Goal: Task Accomplishment & Management: Manage account settings

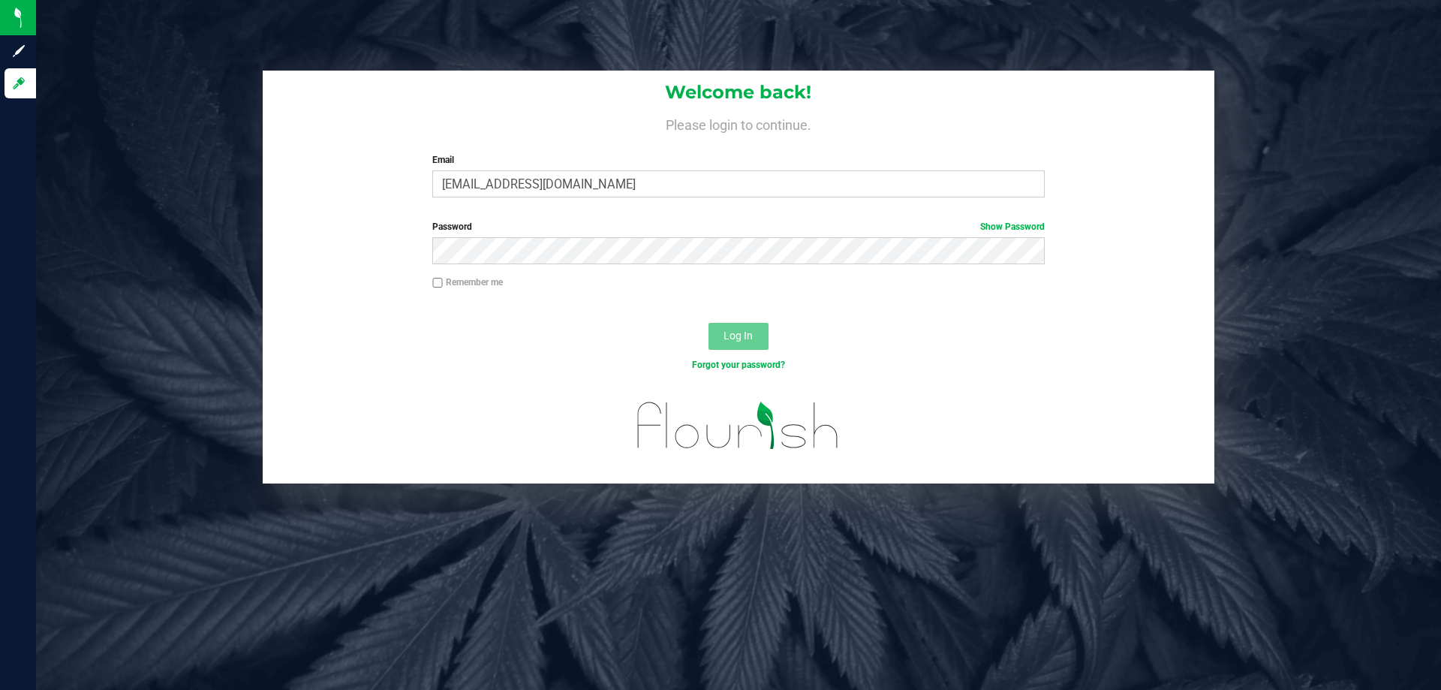
type input "[EMAIL_ADDRESS][DOMAIN_NAME]"
click at [709, 323] on button "Log In" at bounding box center [739, 336] width 60 height 27
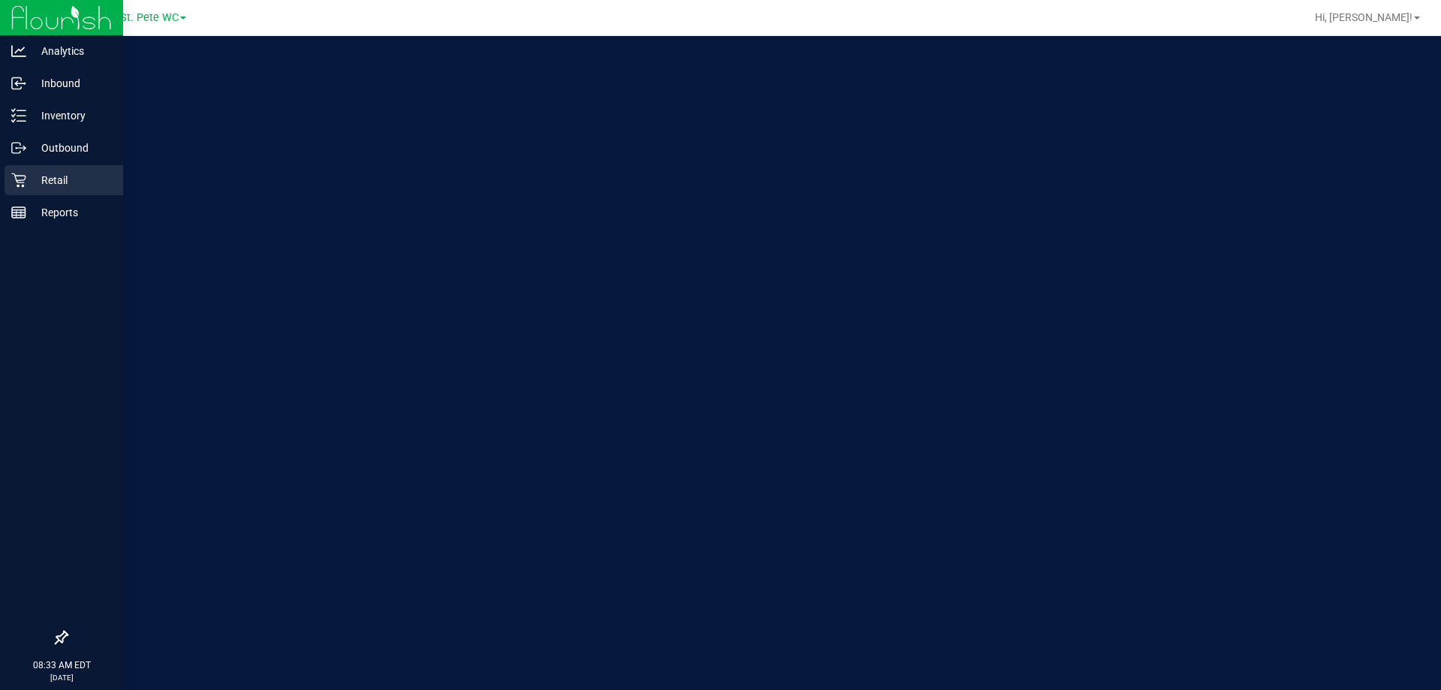
click at [5, 166] on link "Retail" at bounding box center [61, 181] width 123 height 32
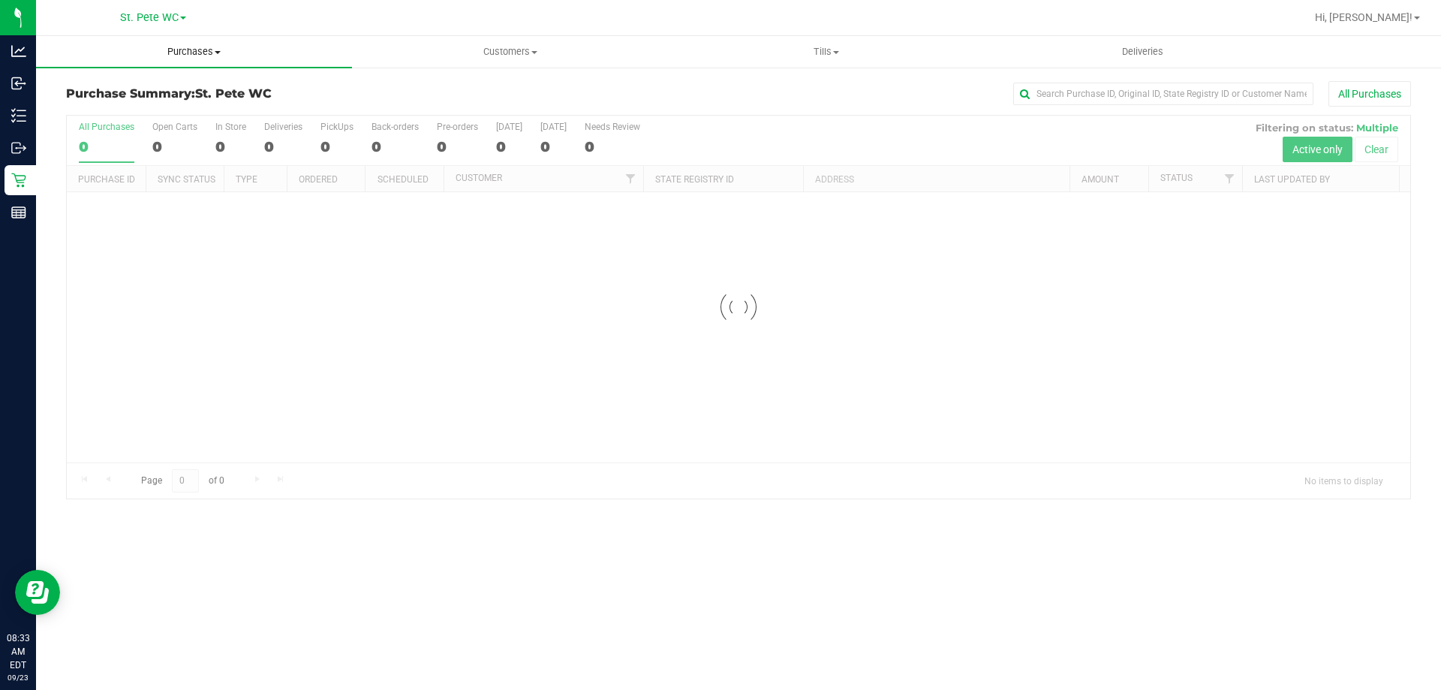
click at [166, 59] on uib-tab-heading "Purchases Summary of purchases Fulfillment All purchases" at bounding box center [194, 52] width 316 height 32
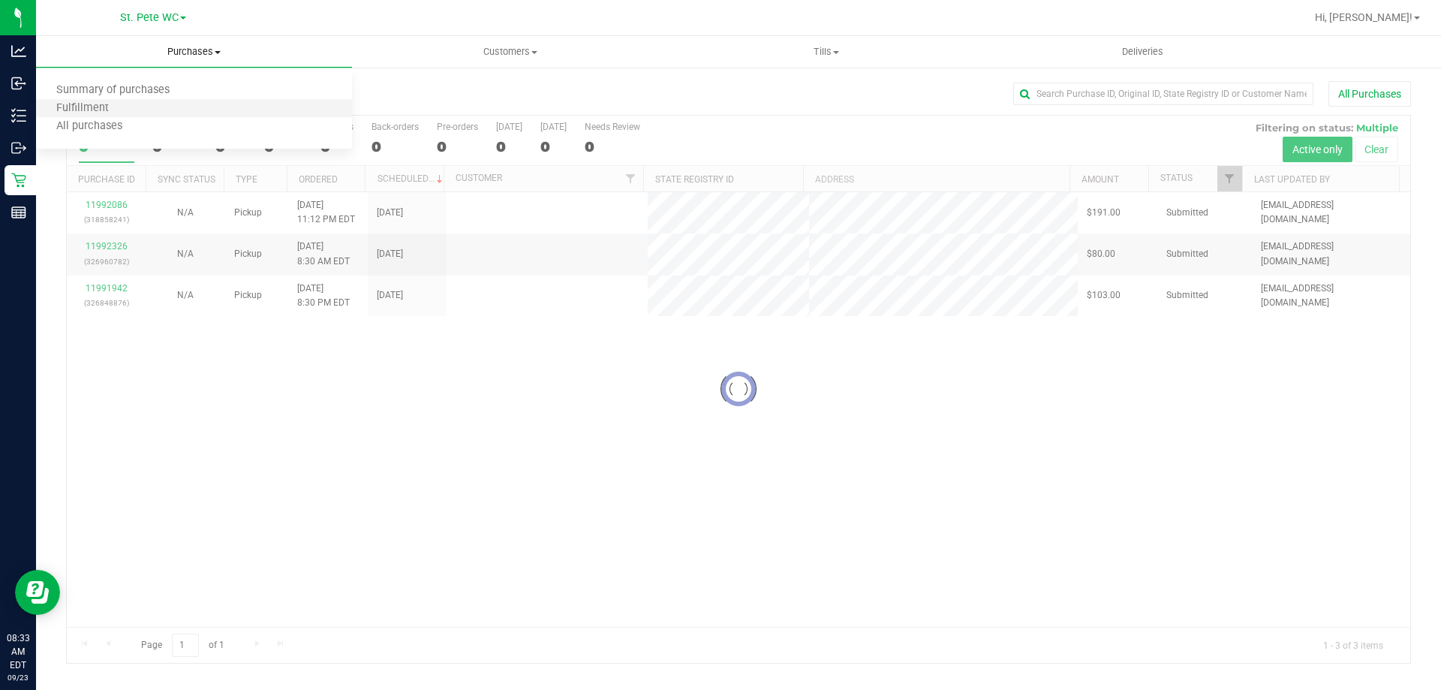
click at [158, 105] on li "Fulfillment" at bounding box center [194, 109] width 316 height 18
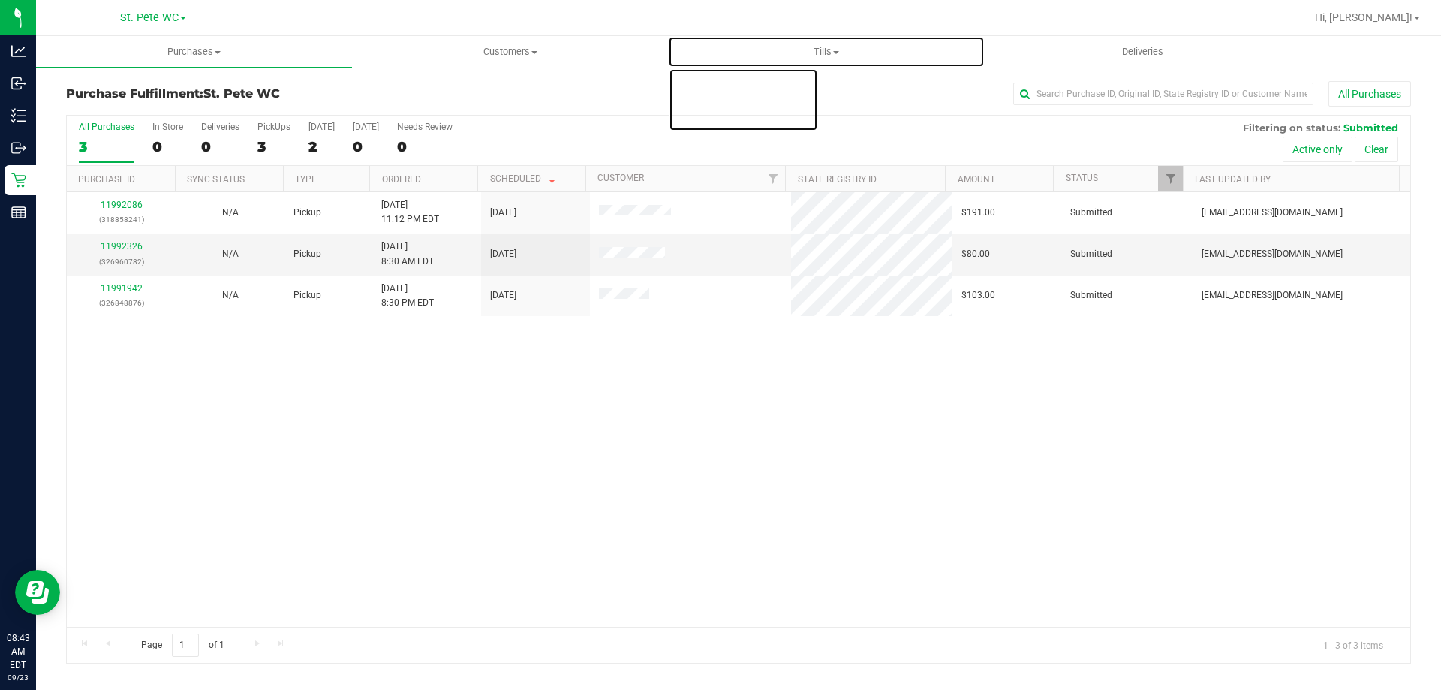
click at [848, 63] on uib-tab-heading "Tills Manage tills Reconcile e-payments" at bounding box center [826, 52] width 315 height 30
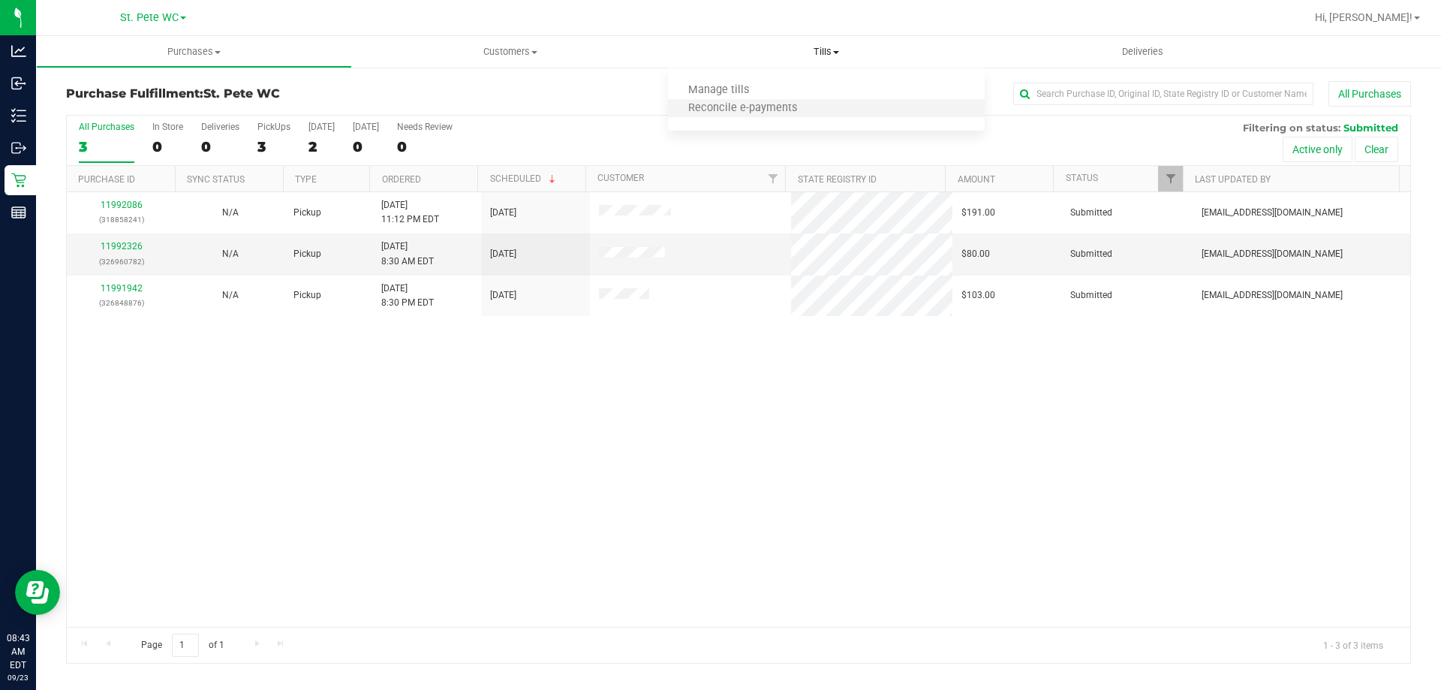
click at [827, 105] on li "Reconcile e-payments" at bounding box center [826, 109] width 316 height 18
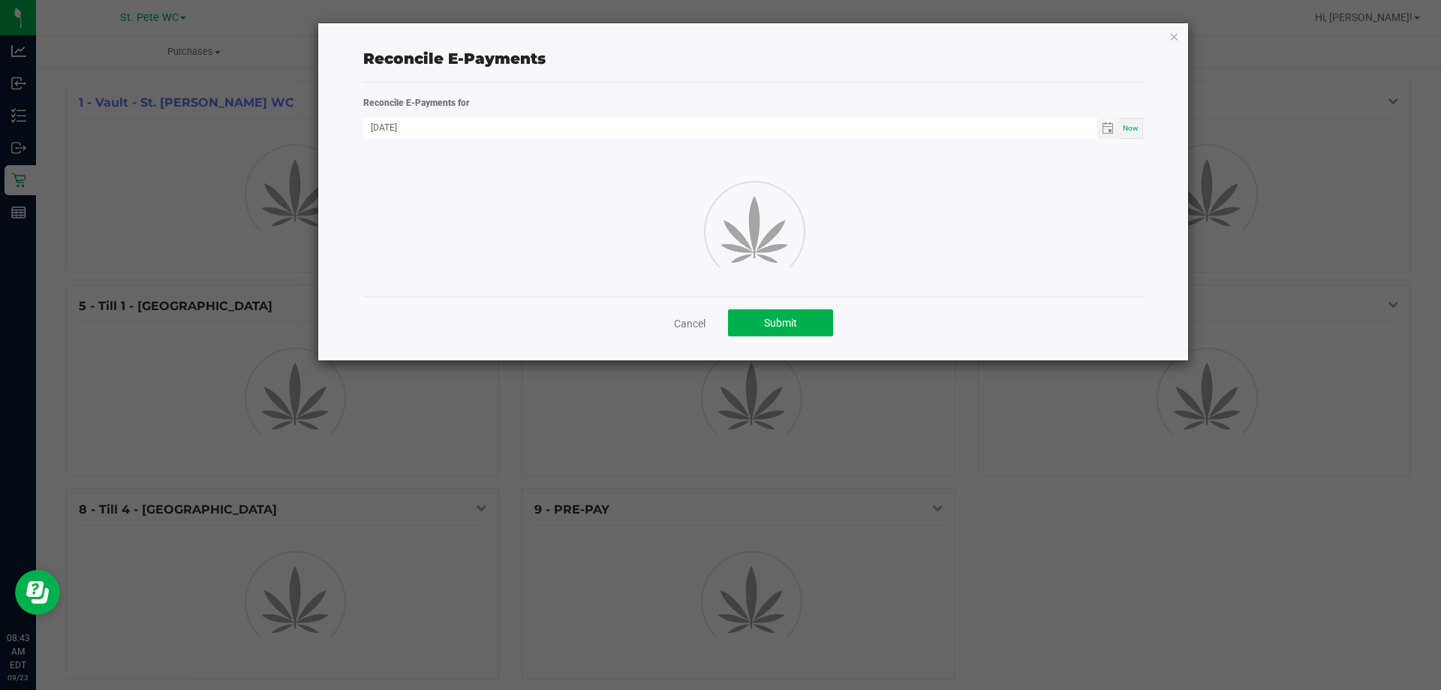
click at [22, 181] on ngb-modal-window "Reconcile E-Payments Reconcile E-Payments for [DATE] Now Cancel Submit" at bounding box center [726, 345] width 1453 height 690
drag, startPoint x: 22, startPoint y: 181, endPoint x: 613, endPoint y: 319, distance: 606.8
click at [29, 179] on ngb-modal-window "Reconcile E-Payments Reconcile E-Payments for [DATE] Now Cancel Submit" at bounding box center [726, 345] width 1453 height 690
click at [679, 327] on link "Cancel" at bounding box center [690, 323] width 32 height 15
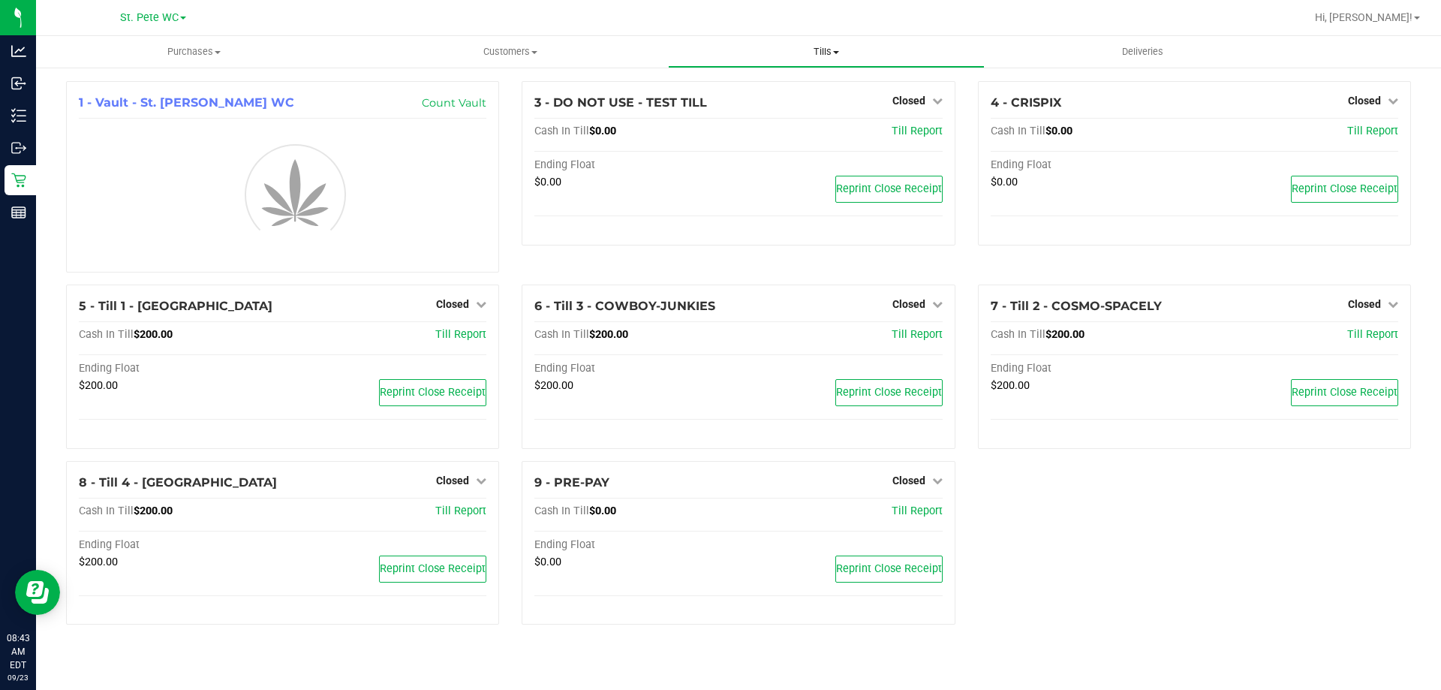
click at [826, 55] on span "Tills" at bounding box center [826, 52] width 315 height 14
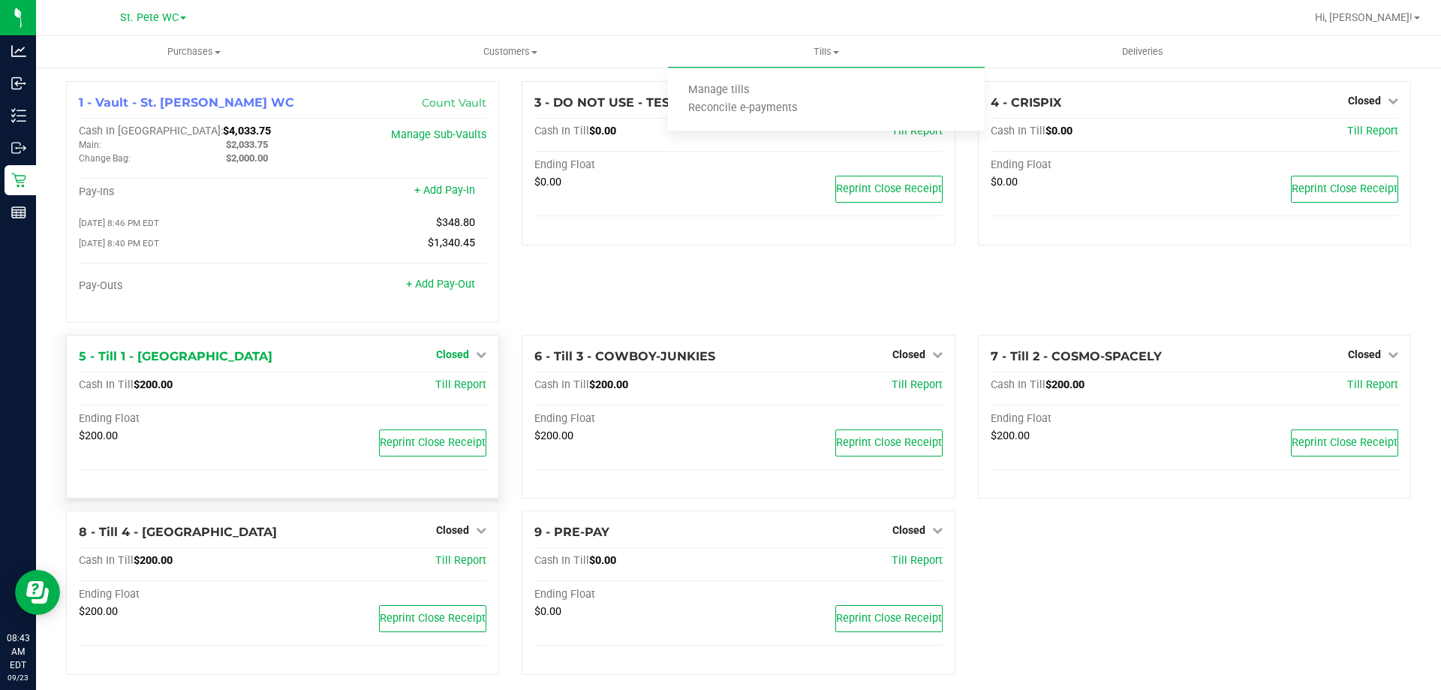
drag, startPoint x: 468, startPoint y: 351, endPoint x: 467, endPoint y: 363, distance: 11.3
click at [468, 351] on div "Closed" at bounding box center [461, 354] width 50 height 18
click at [456, 362] on div "Closed" at bounding box center [461, 354] width 50 height 18
click at [454, 359] on span "Closed" at bounding box center [452, 354] width 33 height 12
click at [450, 384] on link "Open Till" at bounding box center [452, 385] width 40 height 12
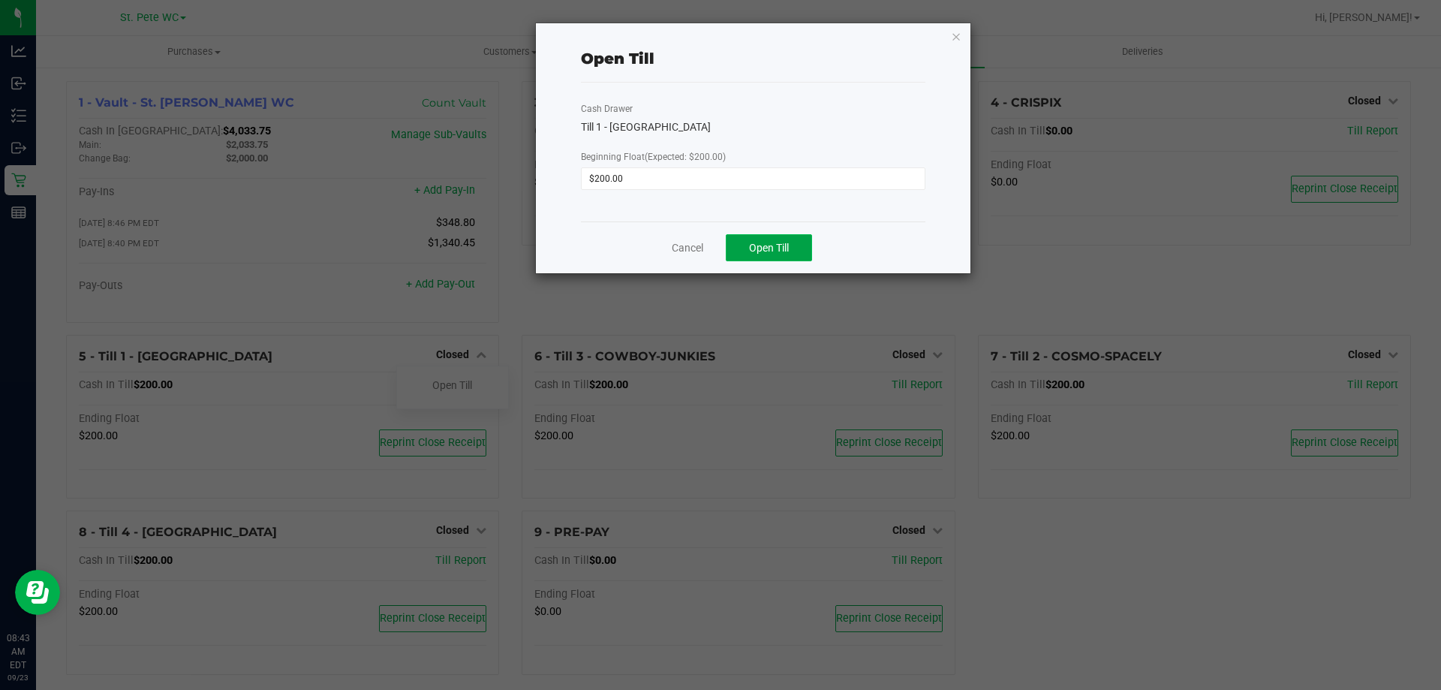
click at [757, 255] on button "Open Till" at bounding box center [769, 247] width 86 height 27
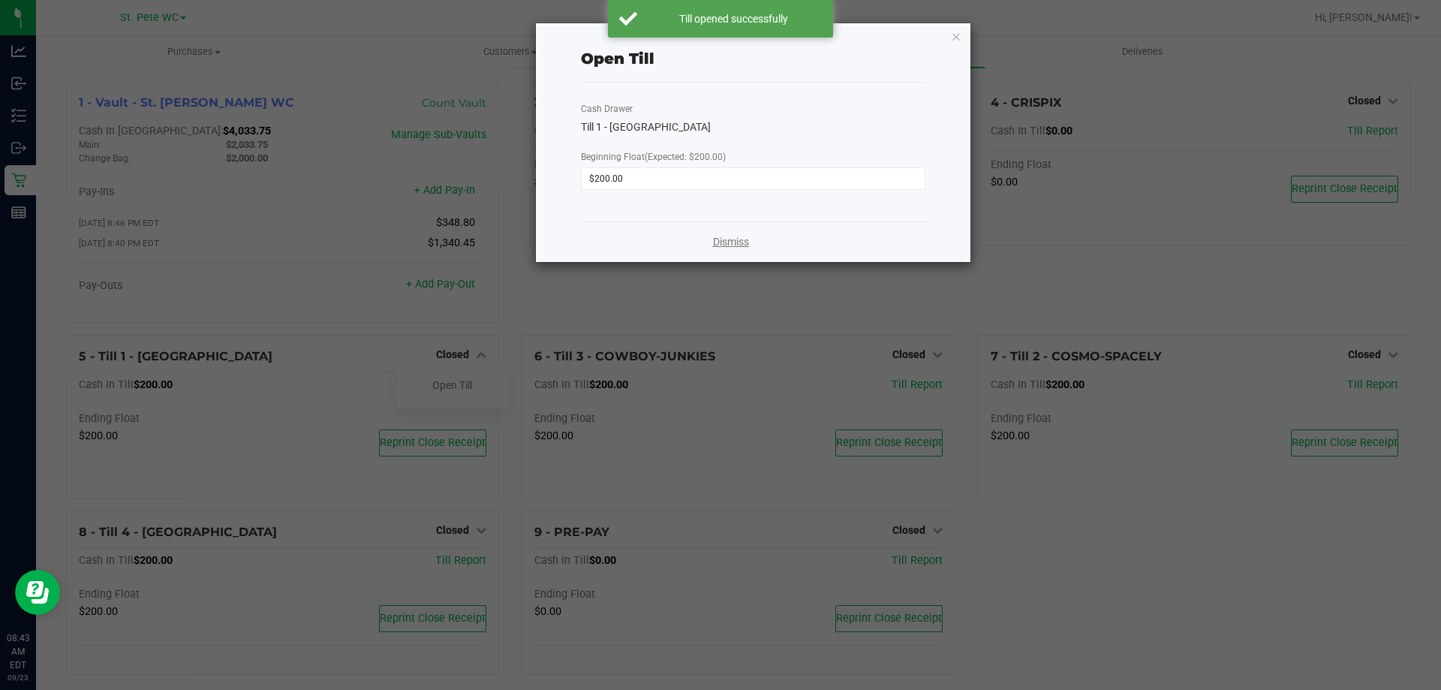
click at [714, 243] on div "Dismiss" at bounding box center [753, 241] width 345 height 41
click at [715, 242] on link "Dismiss" at bounding box center [731, 242] width 36 height 16
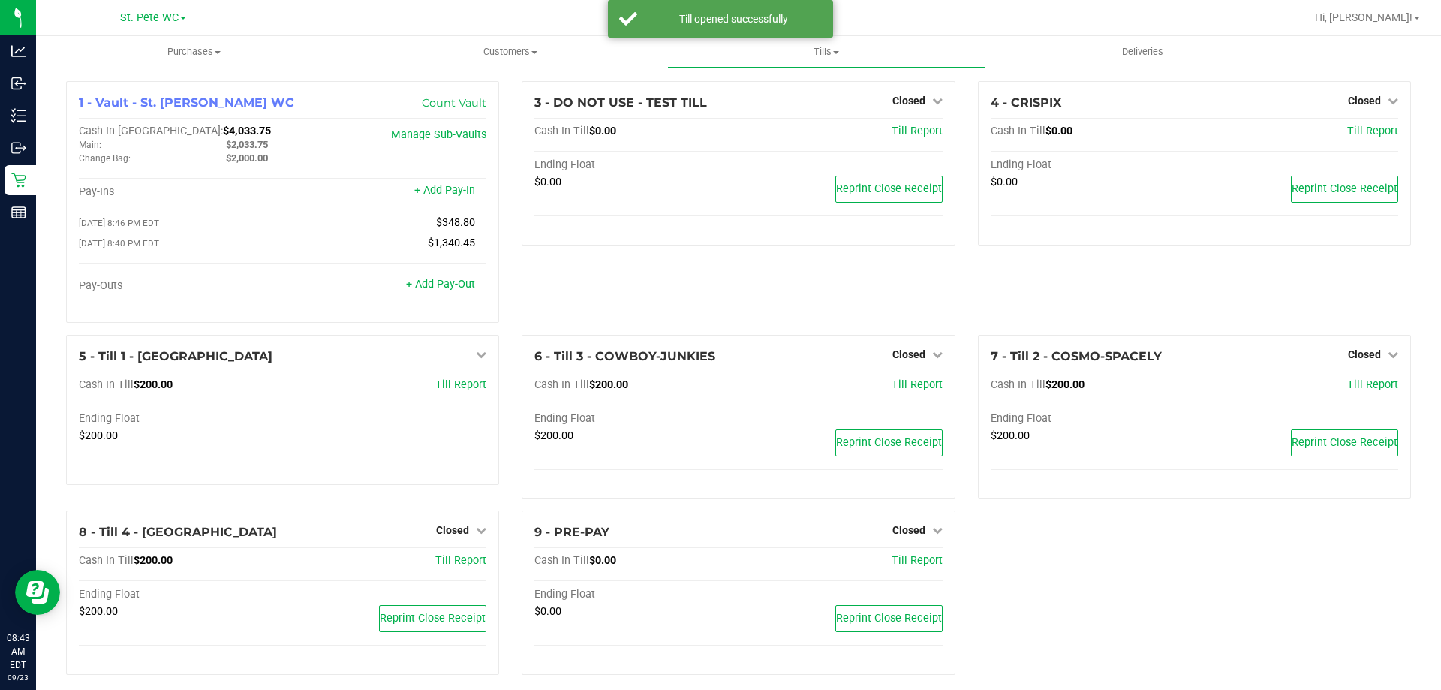
scroll to position [15, 0]
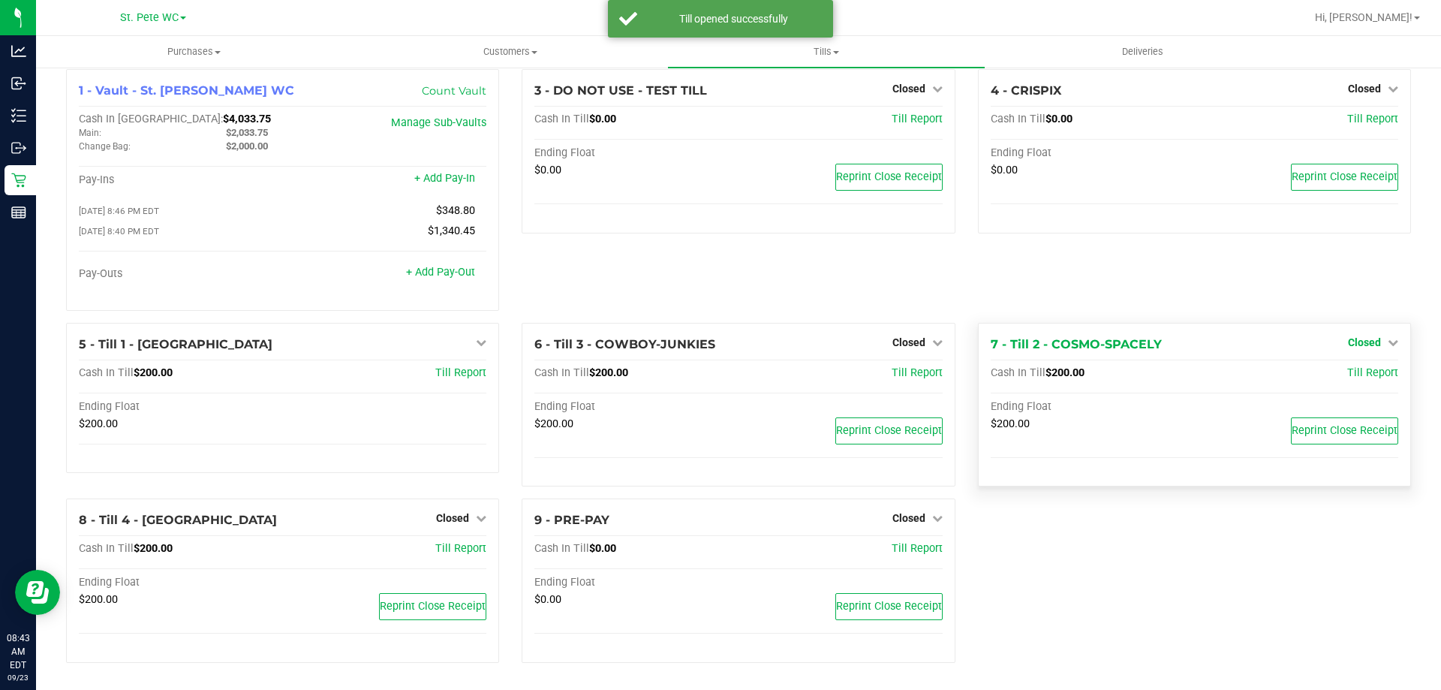
drag, startPoint x: 1367, startPoint y: 345, endPoint x: 1345, endPoint y: 358, distance: 25.2
click at [1366, 345] on span "Closed" at bounding box center [1364, 342] width 33 height 12
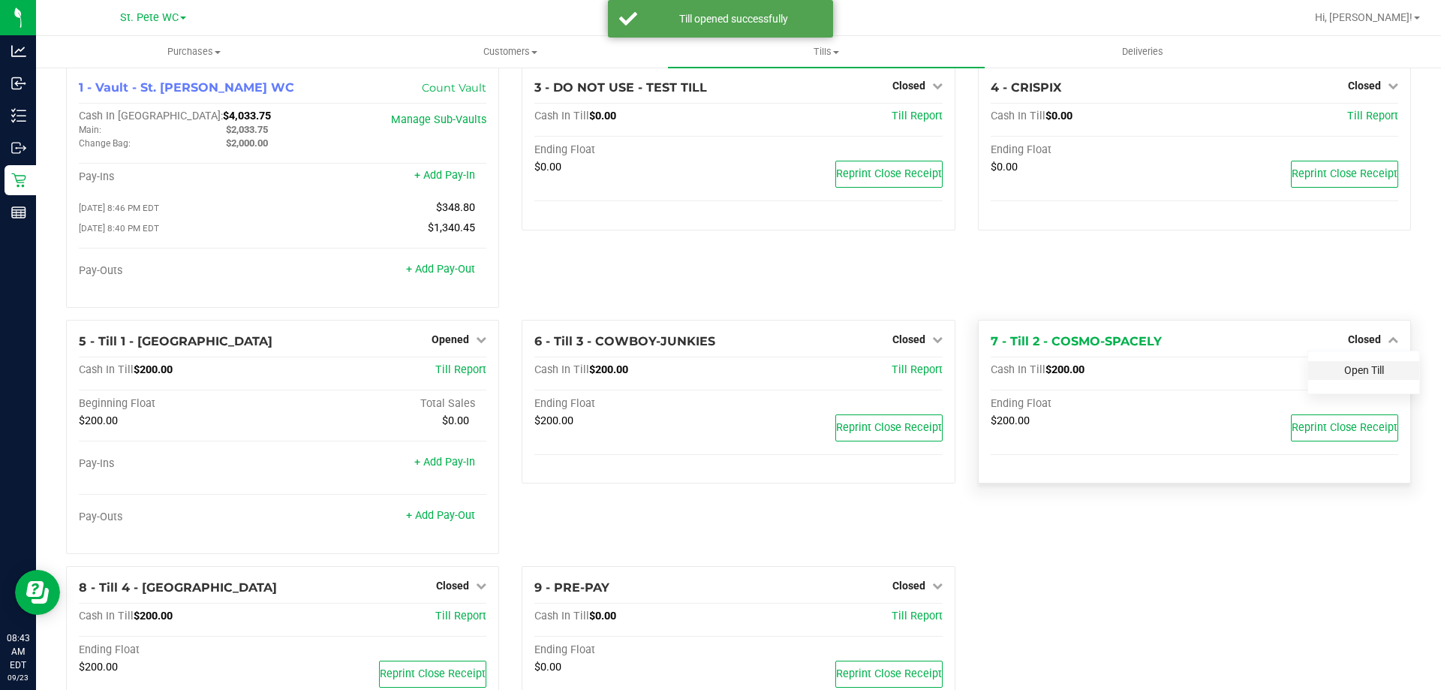
click at [1345, 375] on link "Open Till" at bounding box center [1365, 370] width 40 height 12
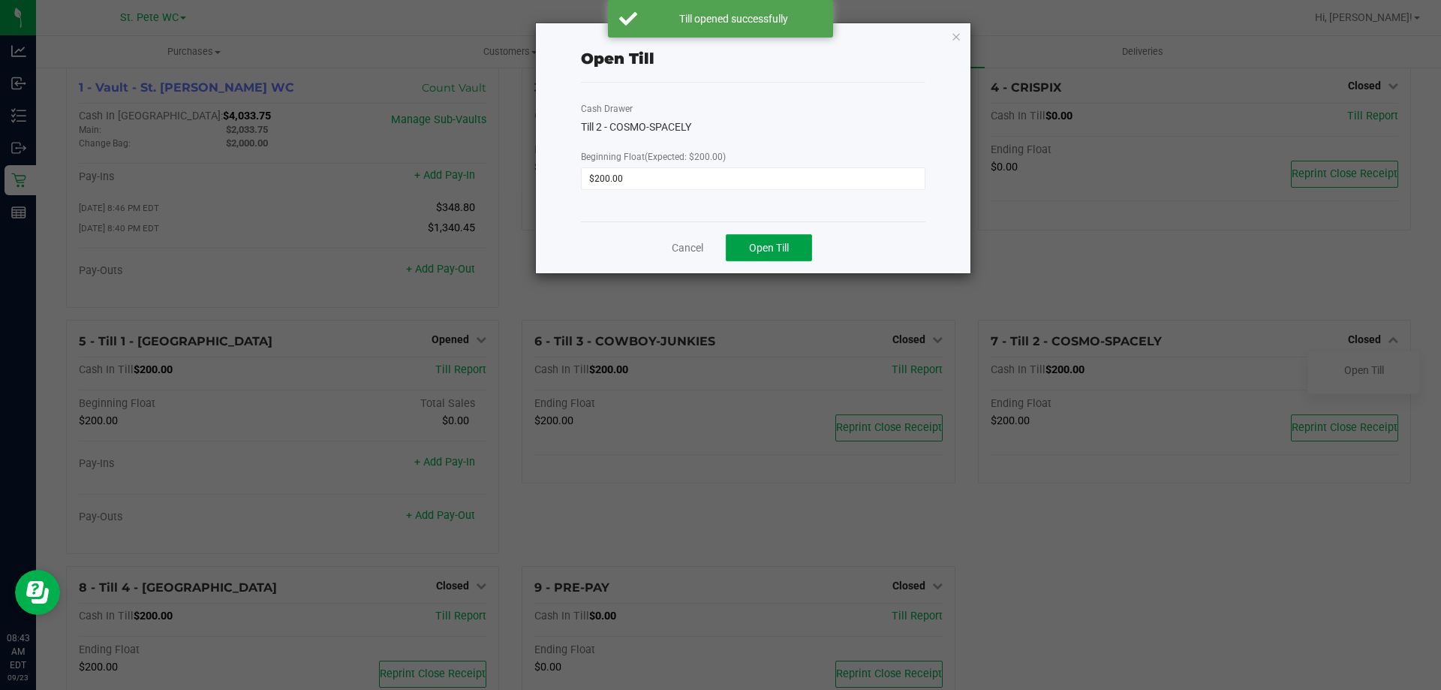
click at [744, 243] on button "Open Till" at bounding box center [769, 247] width 86 height 27
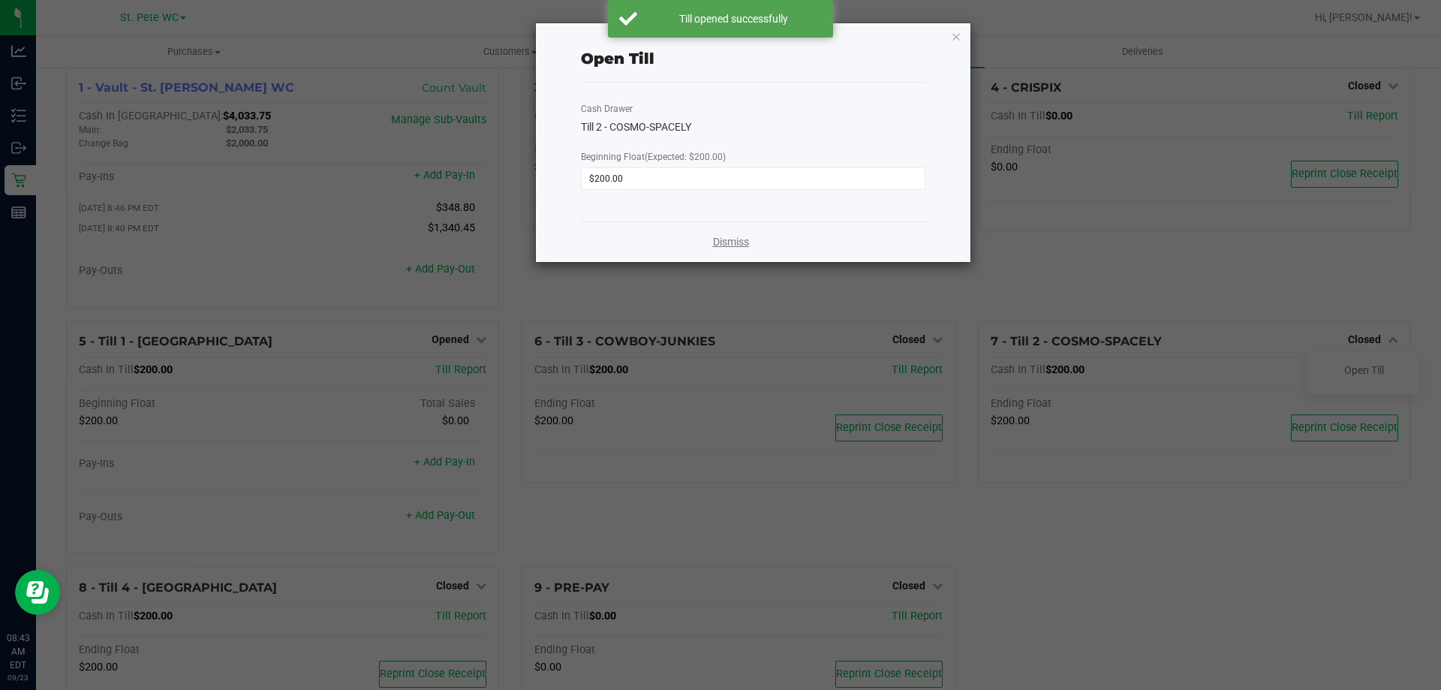
click at [715, 238] on link "Dismiss" at bounding box center [731, 242] width 36 height 16
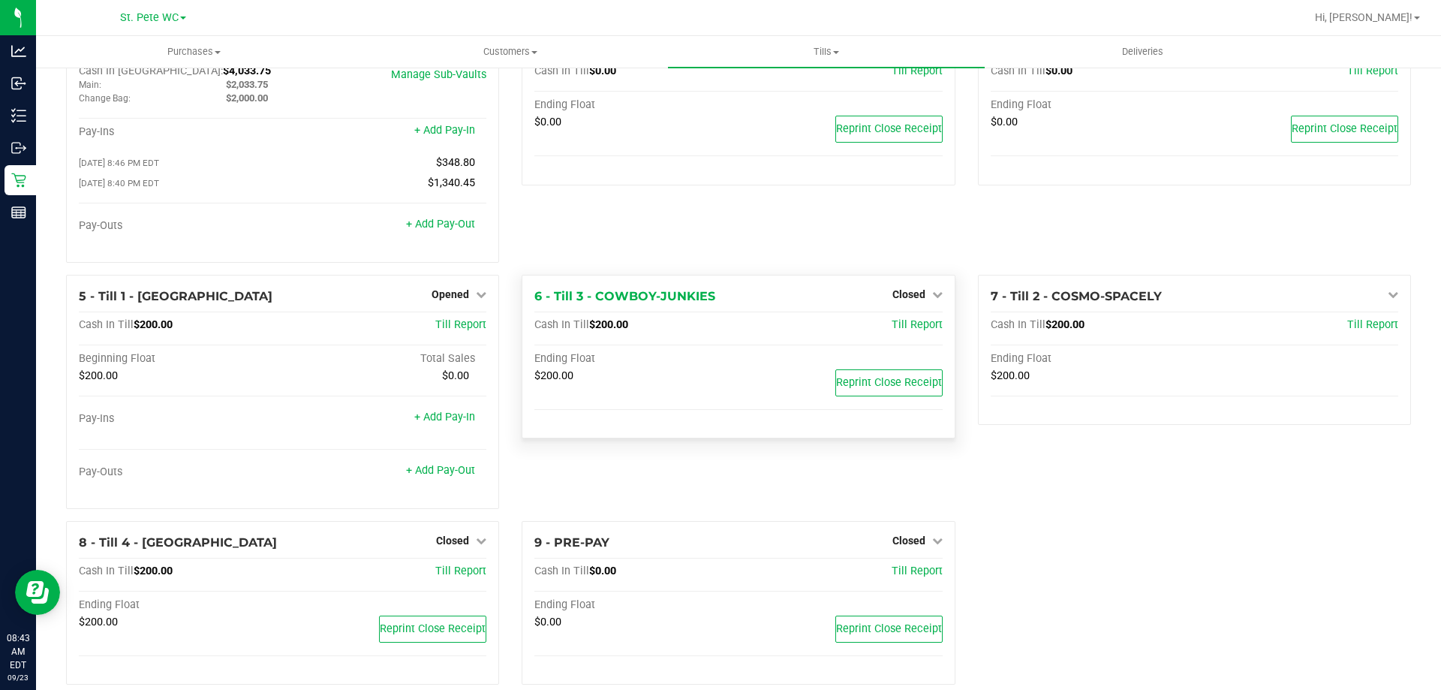
scroll to position [85, 0]
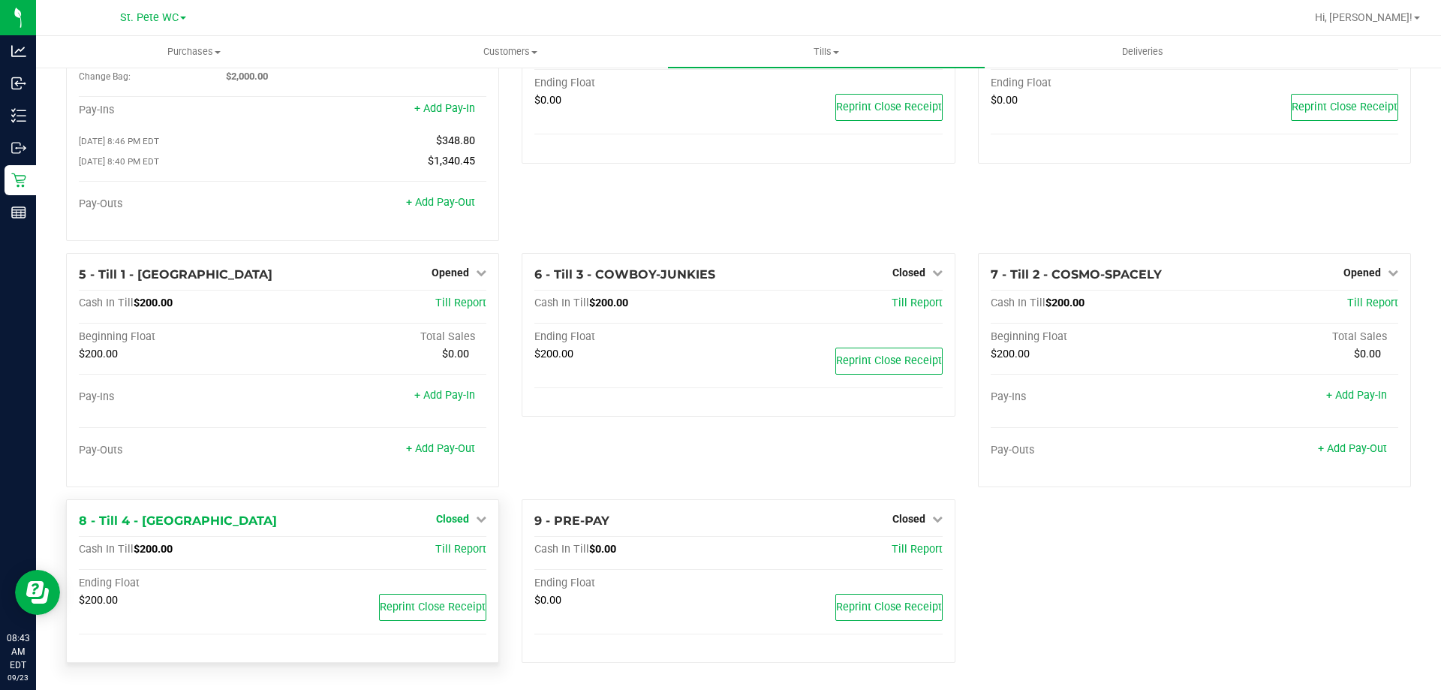
click at [457, 517] on span "Closed" at bounding box center [452, 519] width 33 height 12
click at [463, 550] on link "Open Till" at bounding box center [452, 550] width 40 height 12
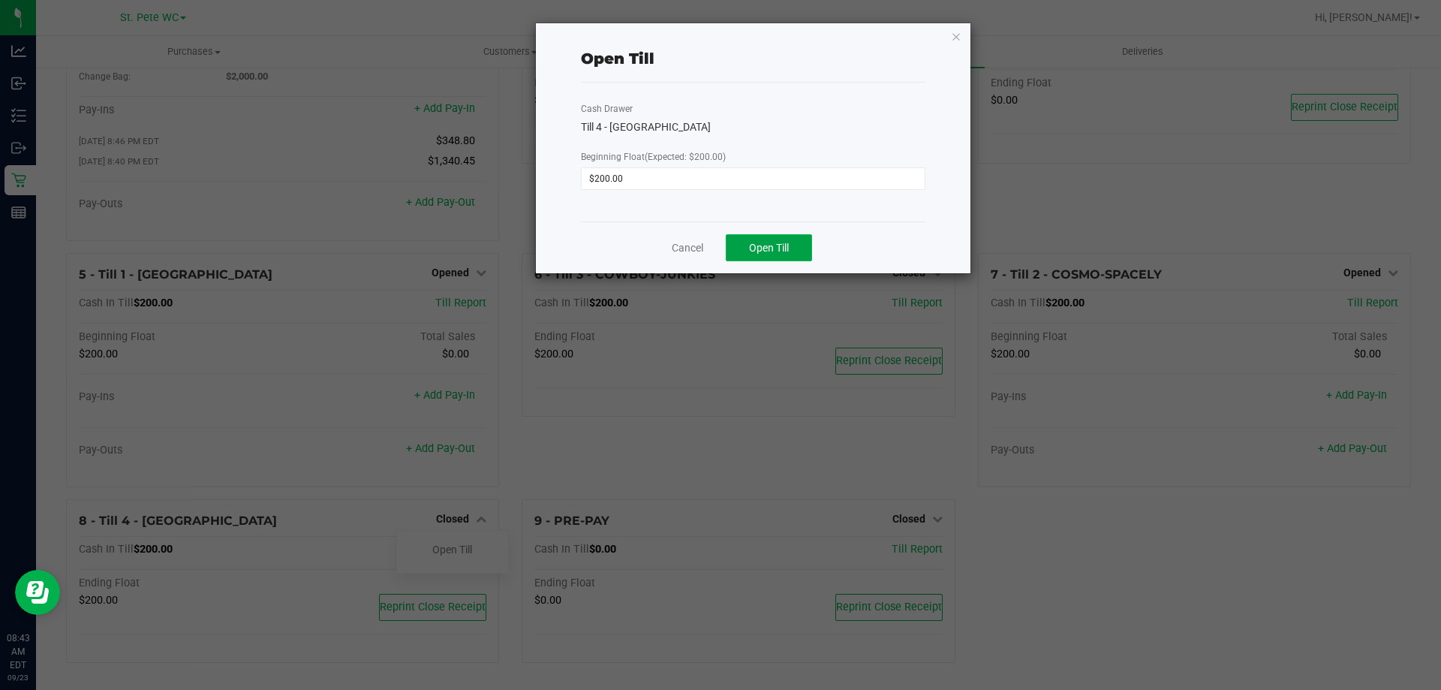
click at [773, 248] on span "Open Till" at bounding box center [769, 248] width 40 height 12
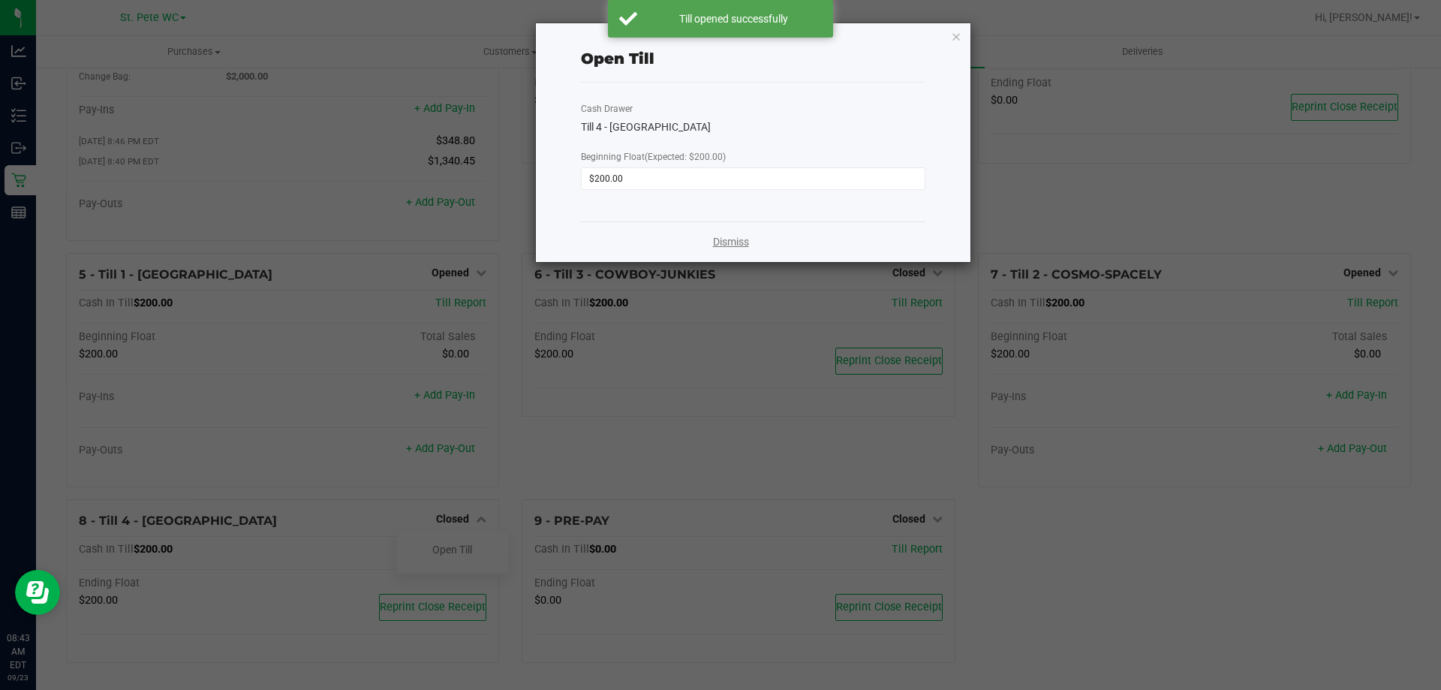
click at [718, 242] on link "Dismiss" at bounding box center [731, 242] width 36 height 16
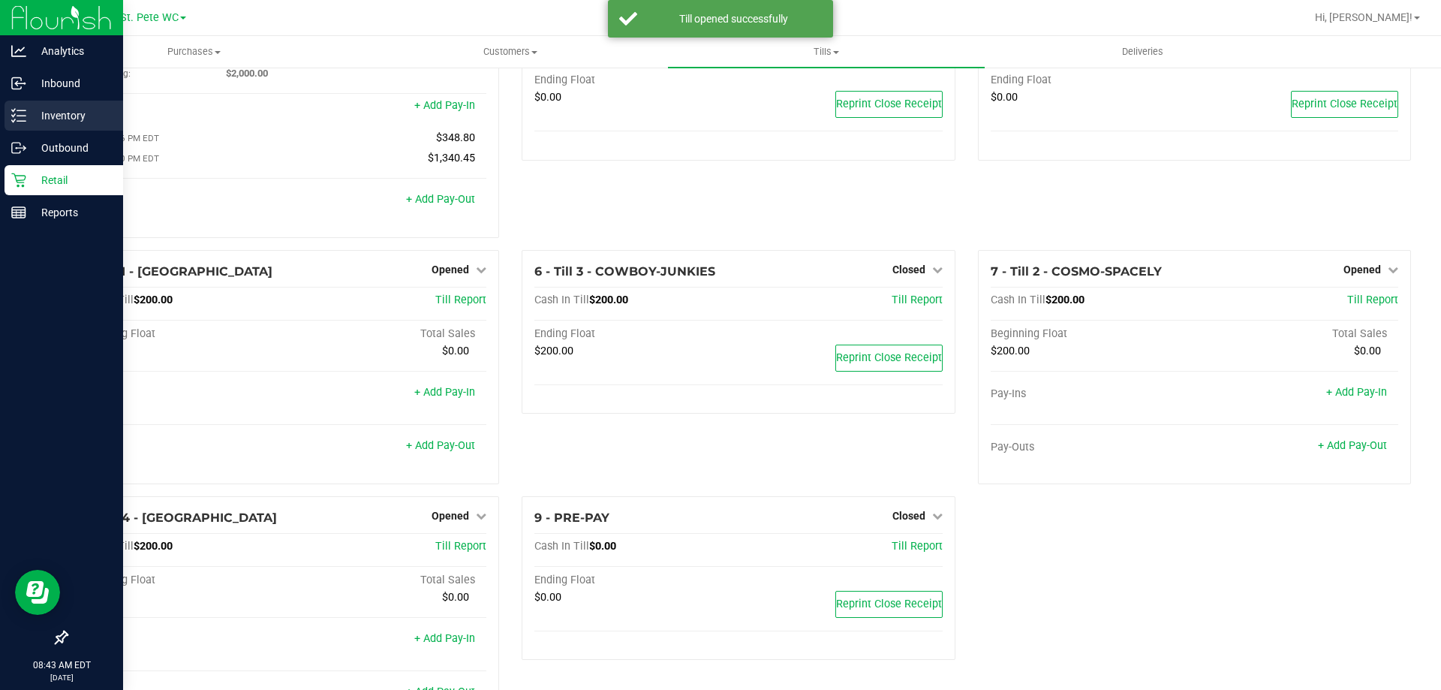
click at [72, 124] on p "Inventory" at bounding box center [71, 116] width 90 height 18
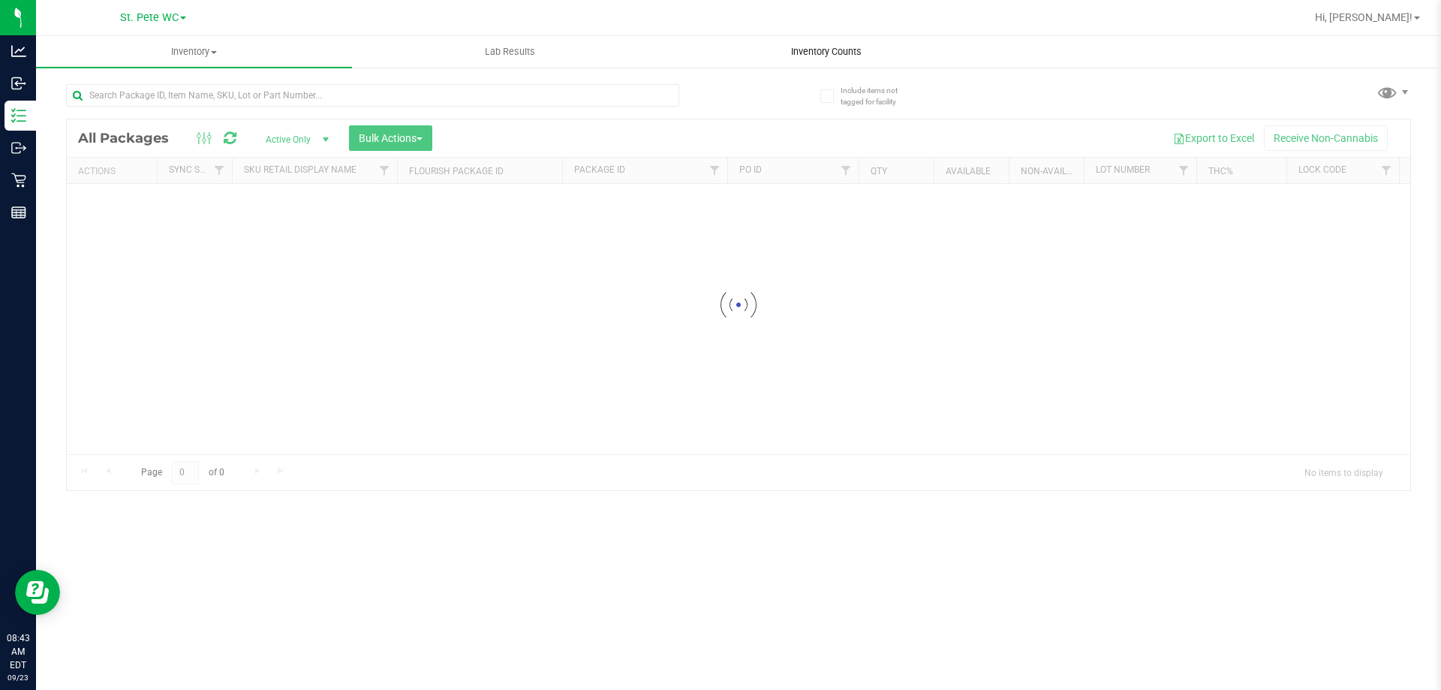
click at [840, 53] on span "Inventory Counts" at bounding box center [826, 52] width 111 height 14
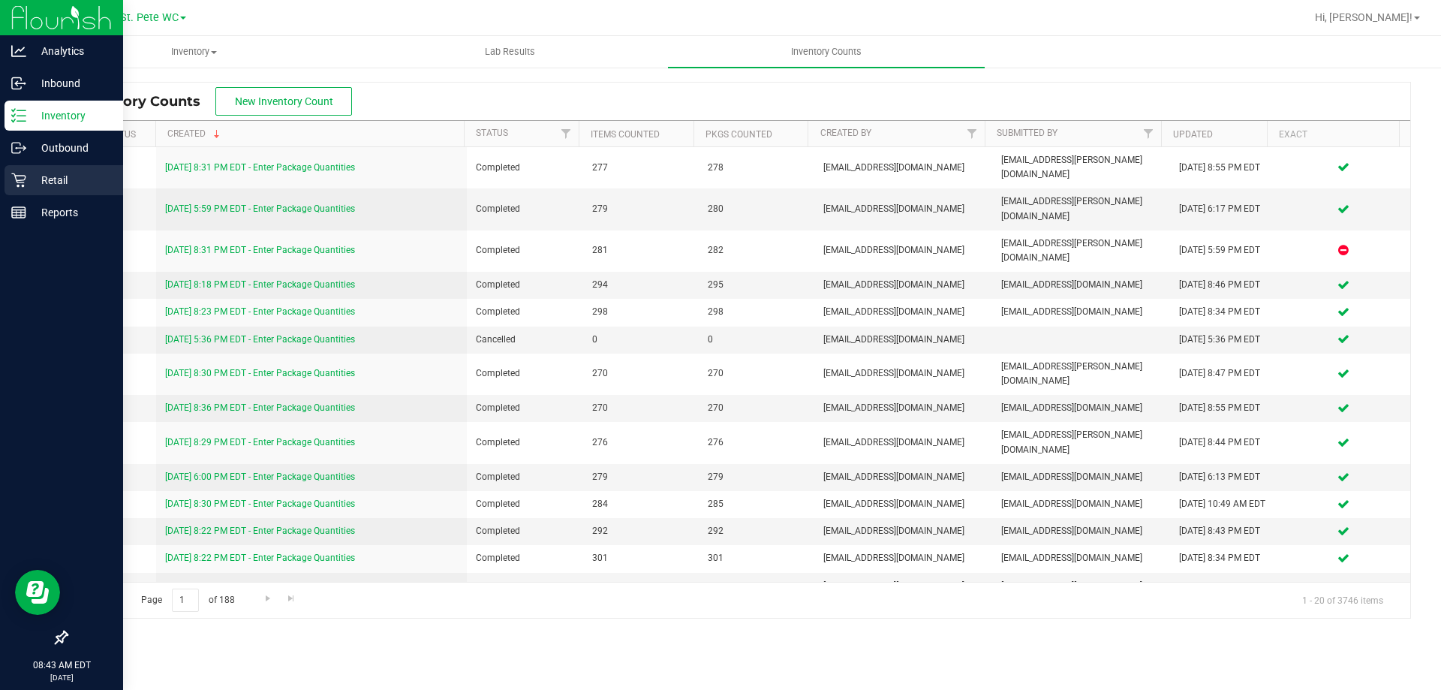
click at [12, 176] on icon at bounding box center [18, 180] width 15 height 15
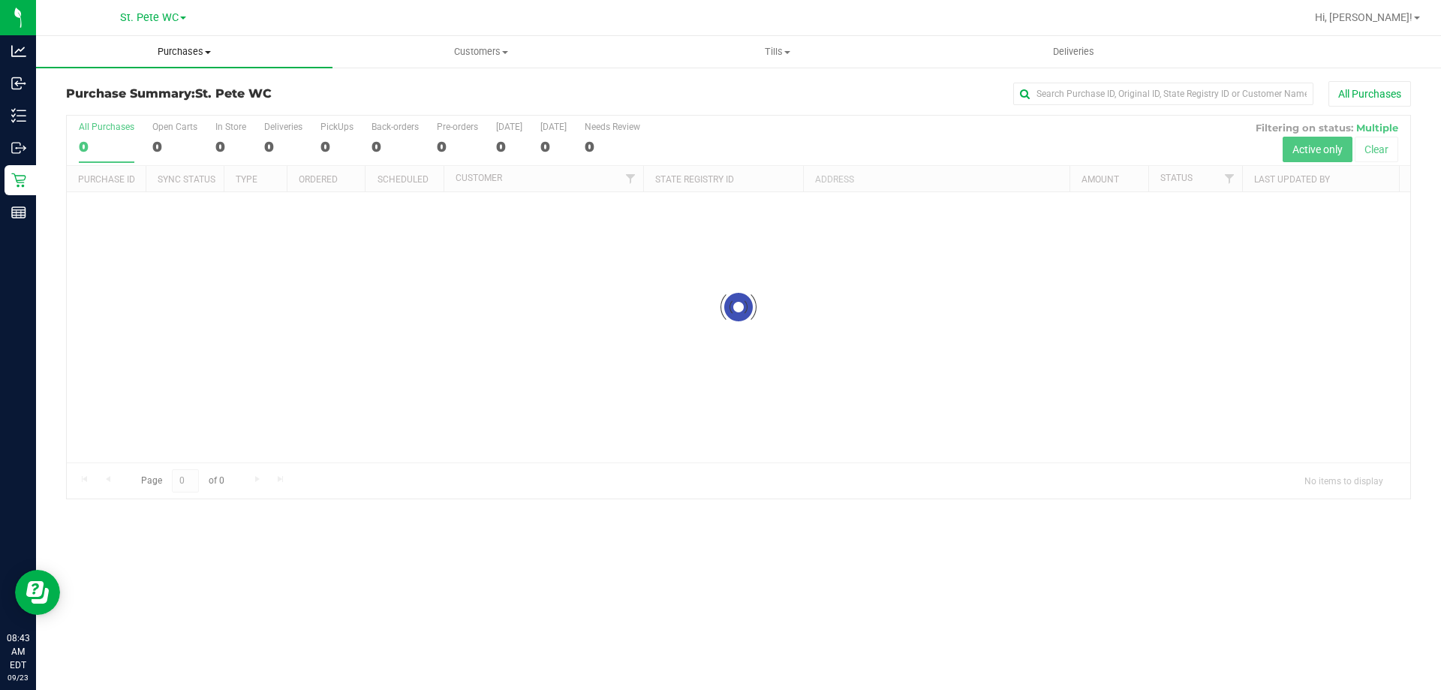
click at [221, 42] on uib-tab-heading "Purchases Summary of purchases Fulfillment All purchases" at bounding box center [184, 52] width 297 height 32
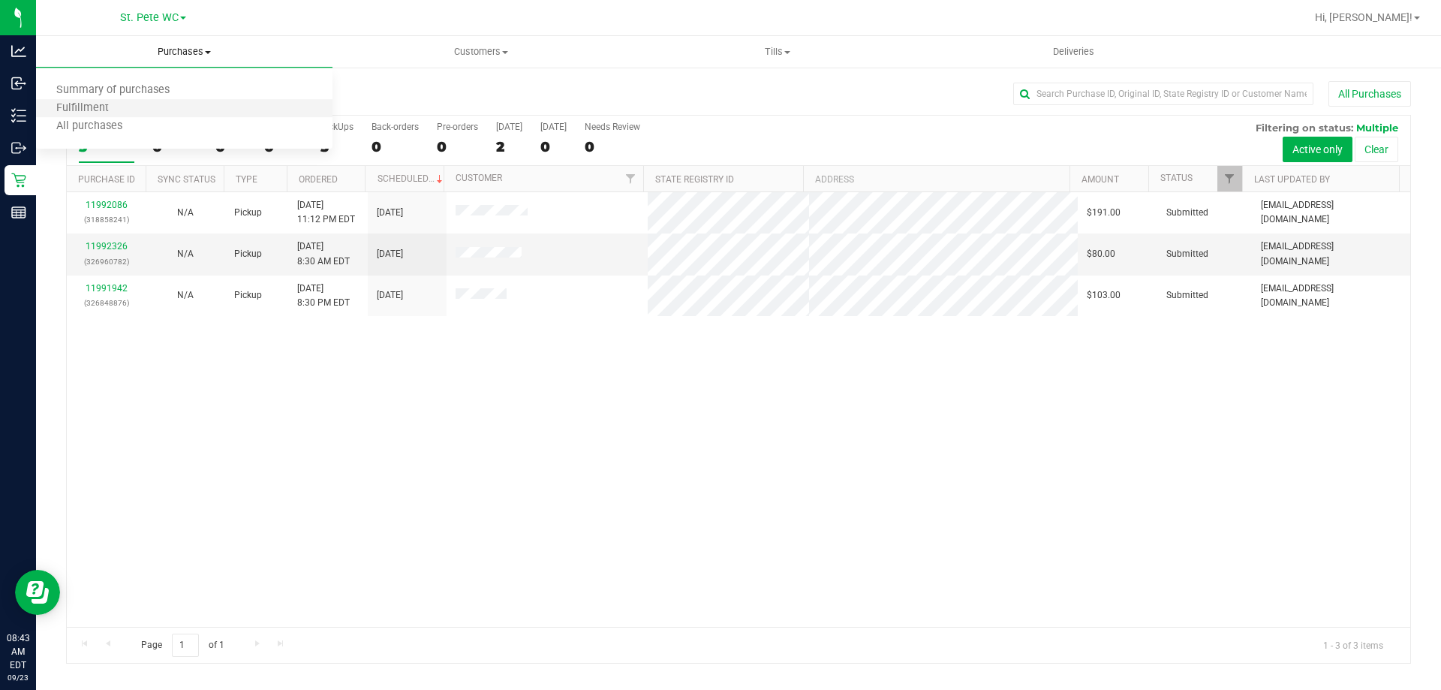
click at [183, 106] on li "Fulfillment" at bounding box center [184, 109] width 297 height 18
